Goal: Information Seeking & Learning: Learn about a topic

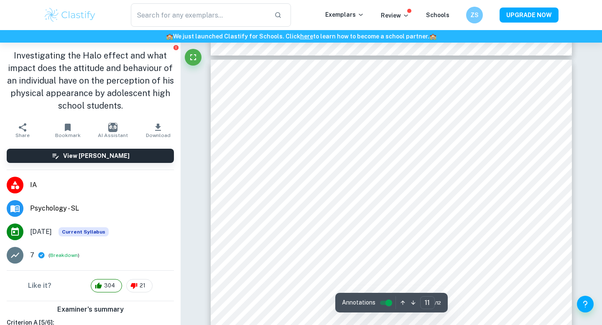
scroll to position [5319, 0]
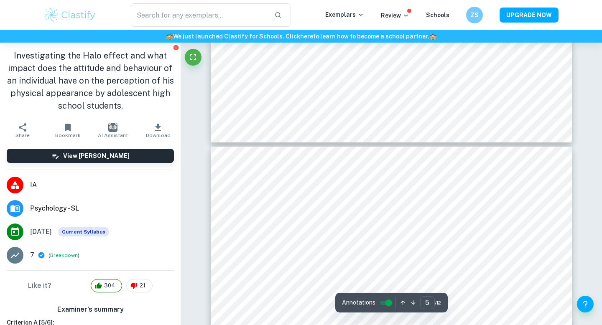
type input "4"
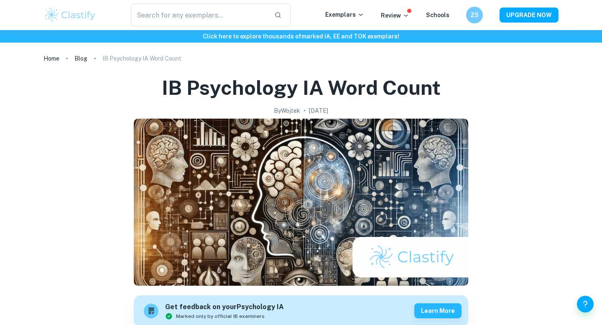
scroll to position [357, 0]
